Goal: Task Accomplishment & Management: Use online tool/utility

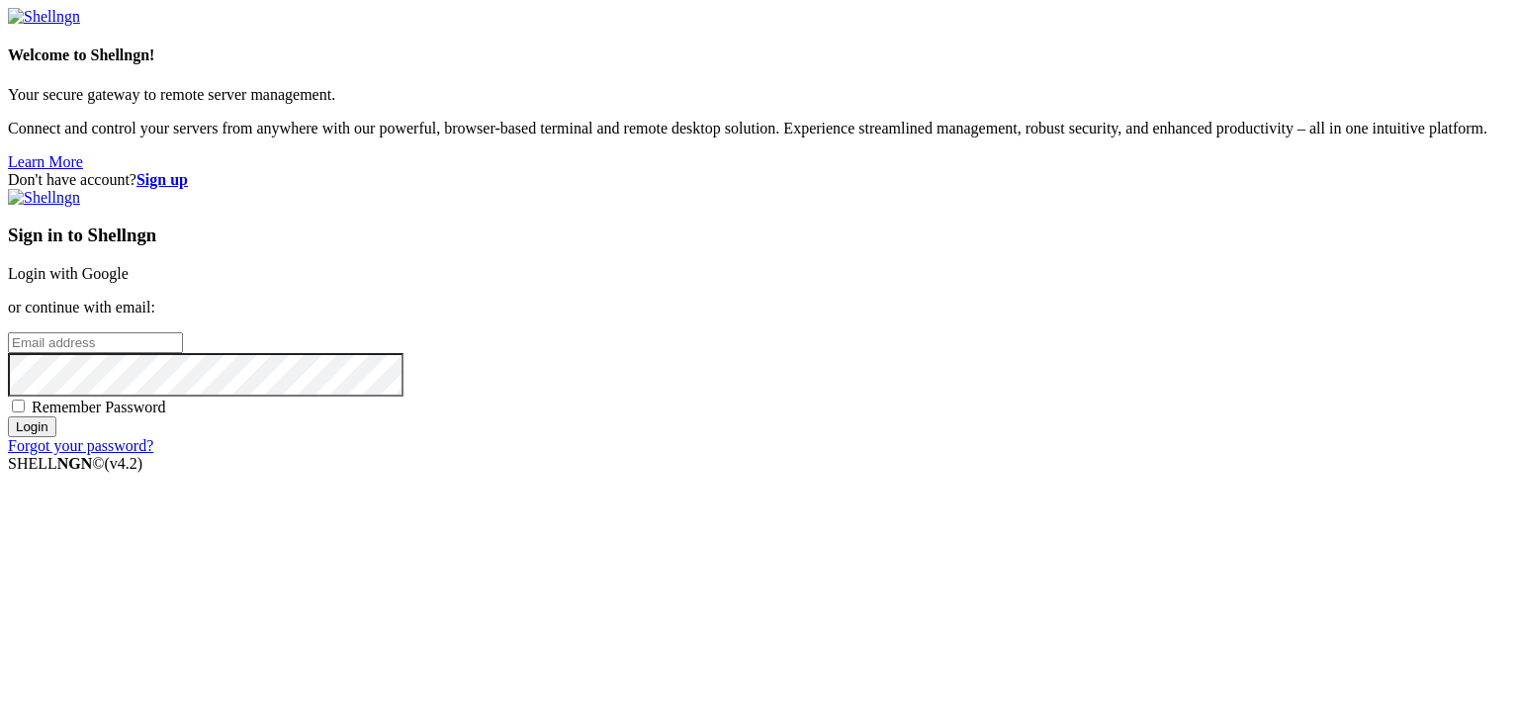
click at [129, 270] on link "Login with Google" at bounding box center [68, 273] width 121 height 17
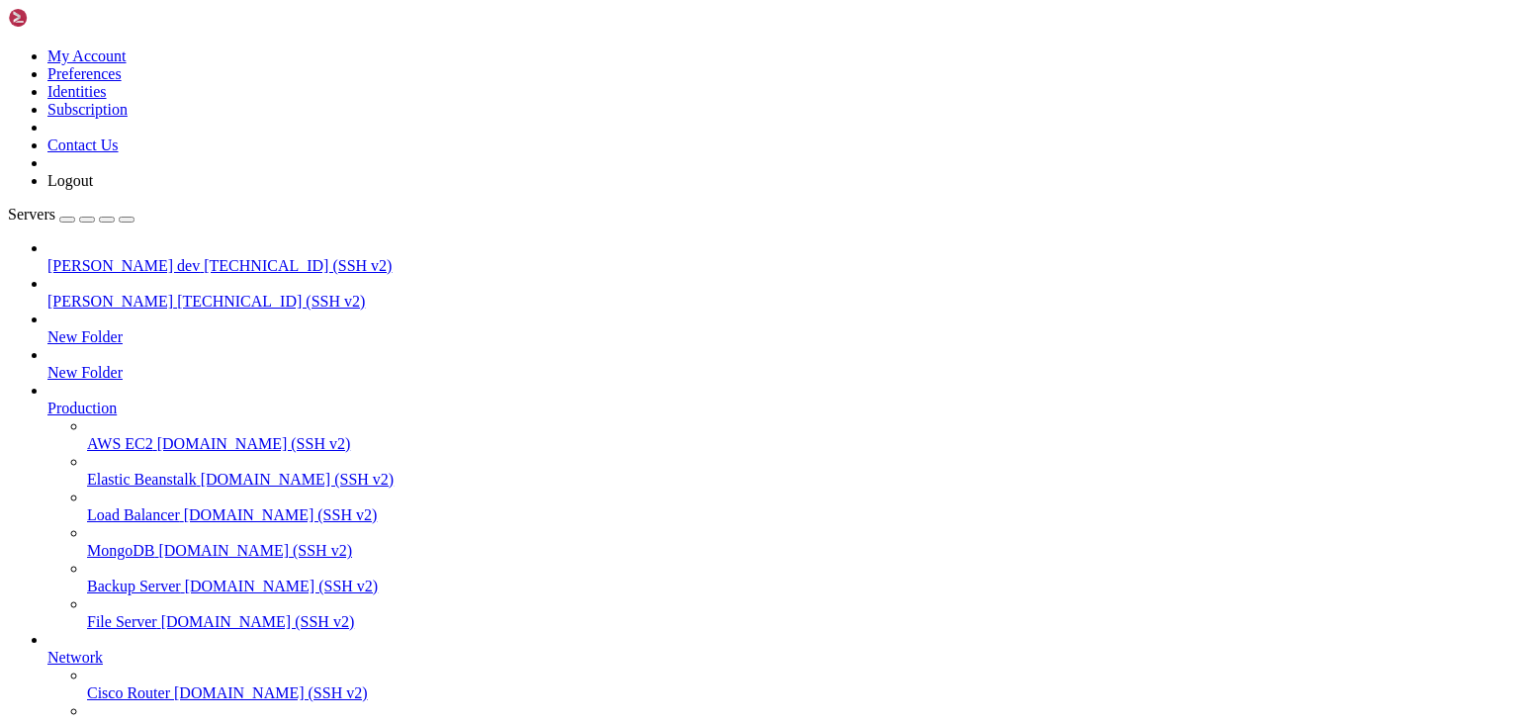
click at [204, 257] on span "[TECHNICAL_ID] (SSH v2)" at bounding box center [298, 265] width 188 height 17
drag, startPoint x: 163, startPoint y: 1717, endPoint x: 396, endPoint y: 1720, distance: 232.4
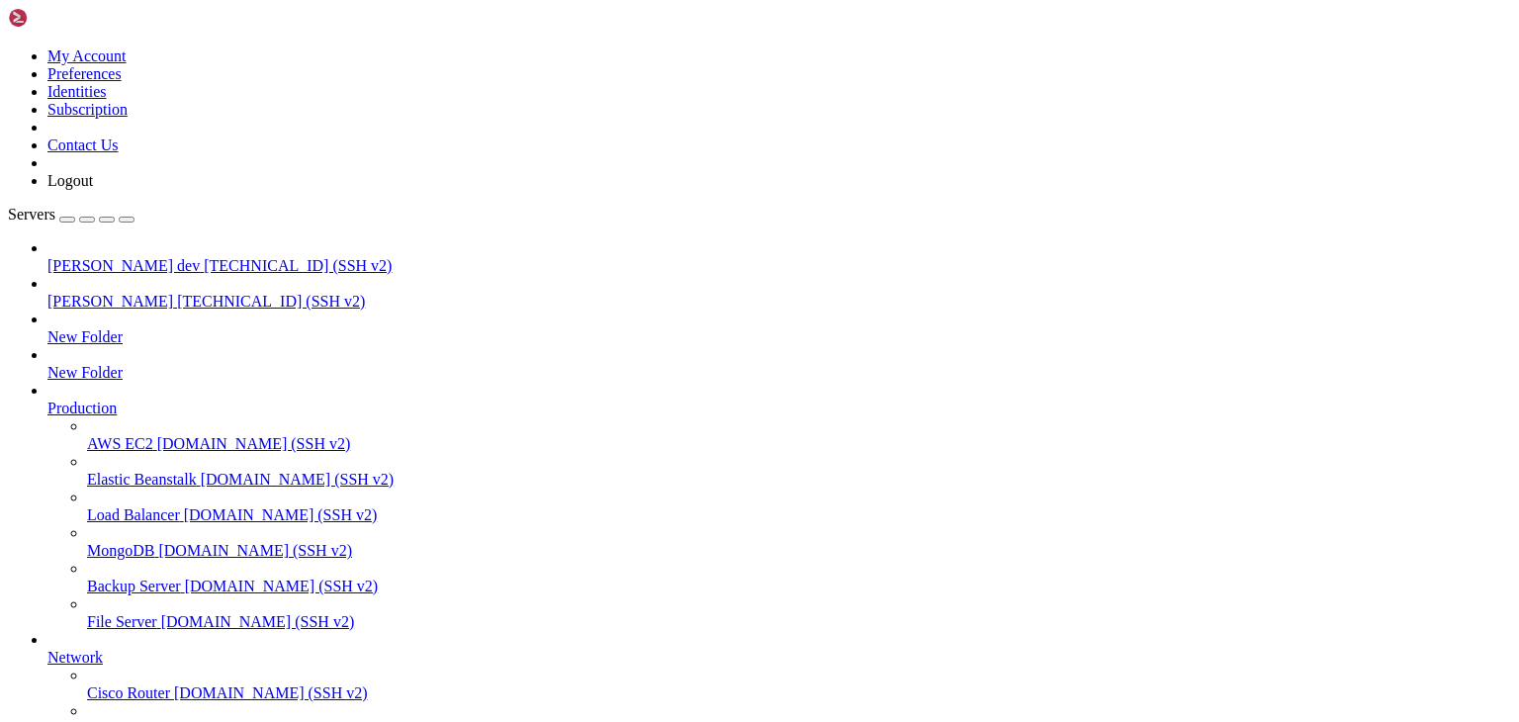
scroll to position [9162, 0]
